Goal: Transaction & Acquisition: Purchase product/service

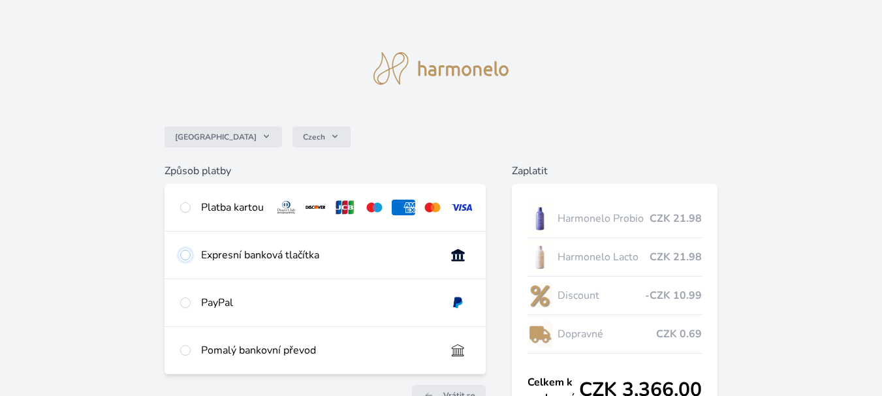
drag, startPoint x: 186, startPoint y: 268, endPoint x: 227, endPoint y: 273, distance: 41.5
click at [186, 261] on input "radio" at bounding box center [185, 255] width 10 height 10
radio input "true"
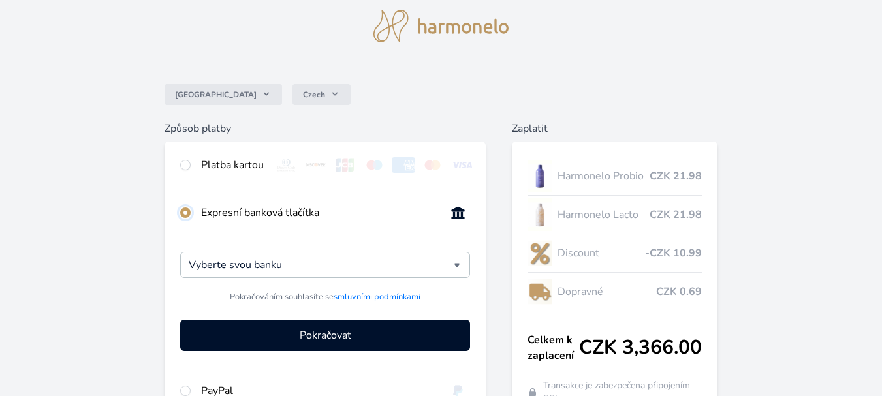
scroll to position [65, 0]
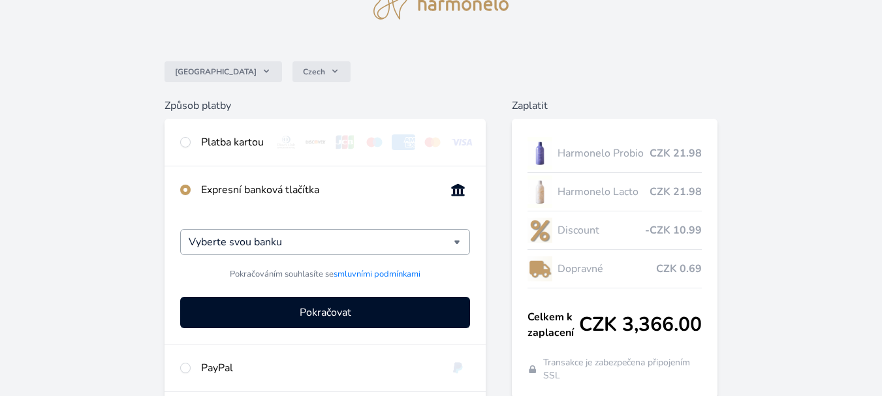
click at [460, 253] on div "Vyberte svou banku" at bounding box center [325, 242] width 290 height 26
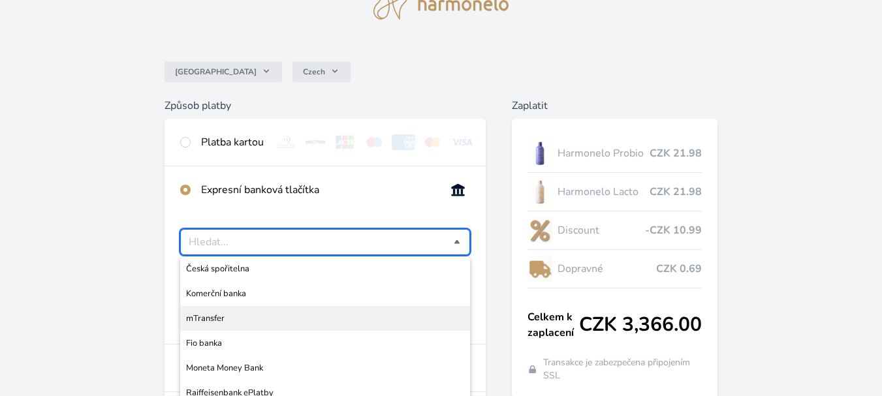
click at [206, 325] on span "mTransfer" at bounding box center [325, 318] width 278 height 13
type input "mTransfer"
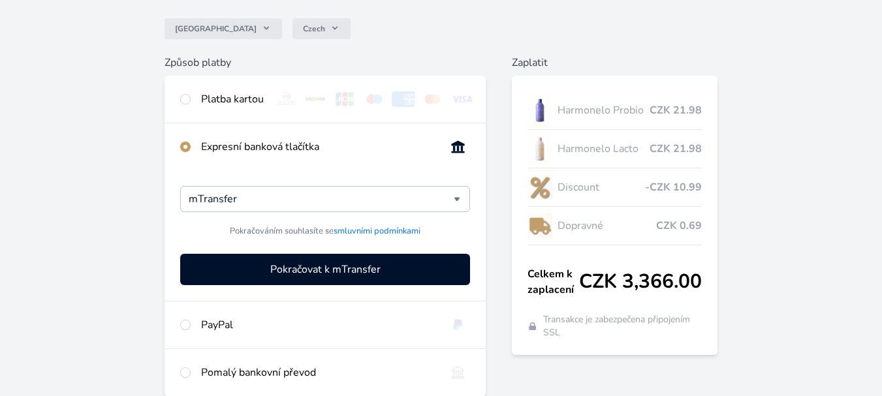
scroll to position [196, 0]
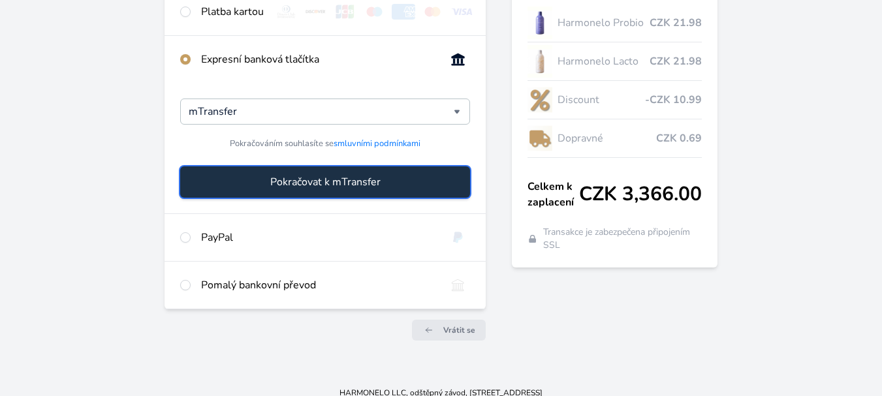
click at [370, 190] on span "Pokračovat k mTransfer" at bounding box center [325, 182] width 110 height 16
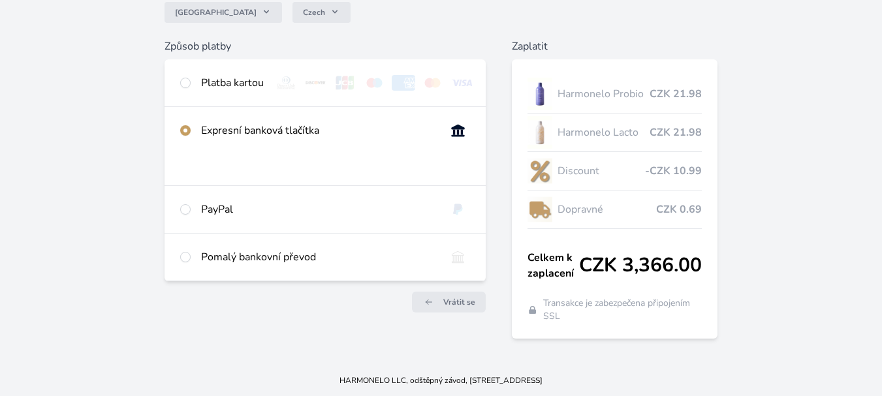
scroll to position [125, 0]
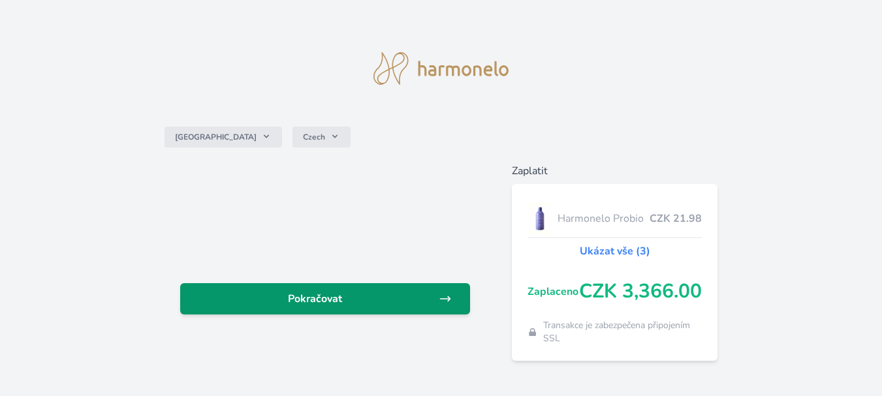
click at [334, 296] on span "Pokračovat" at bounding box center [315, 299] width 248 height 16
